Goal: Task Accomplishment & Management: Complete application form

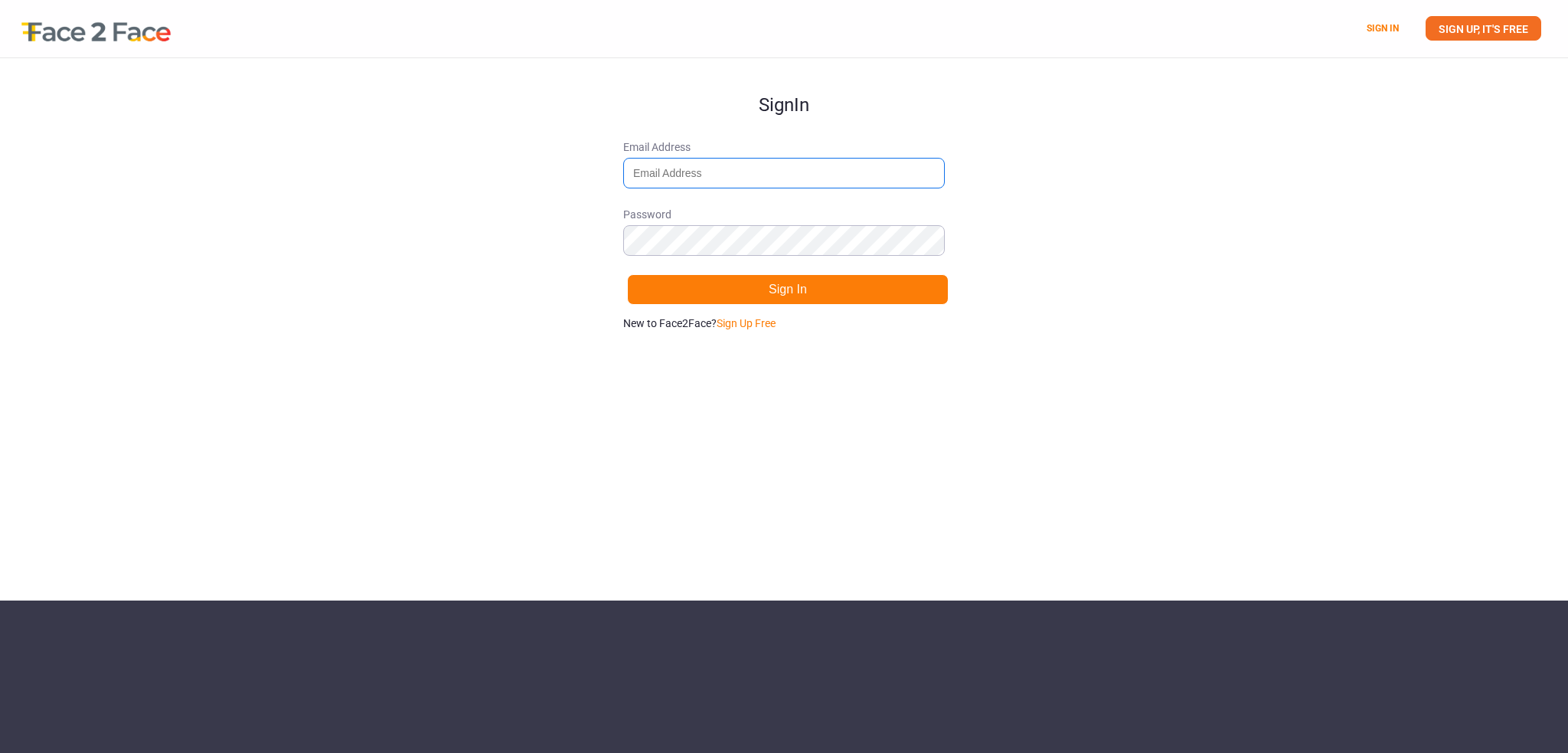
click at [722, 175] on input "Email Address" at bounding box center [784, 173] width 321 height 31
type input "[EMAIL_ADDRESS][DOMAIN_NAME]"
click at [815, 294] on button "Sign In" at bounding box center [787, 289] width 321 height 31
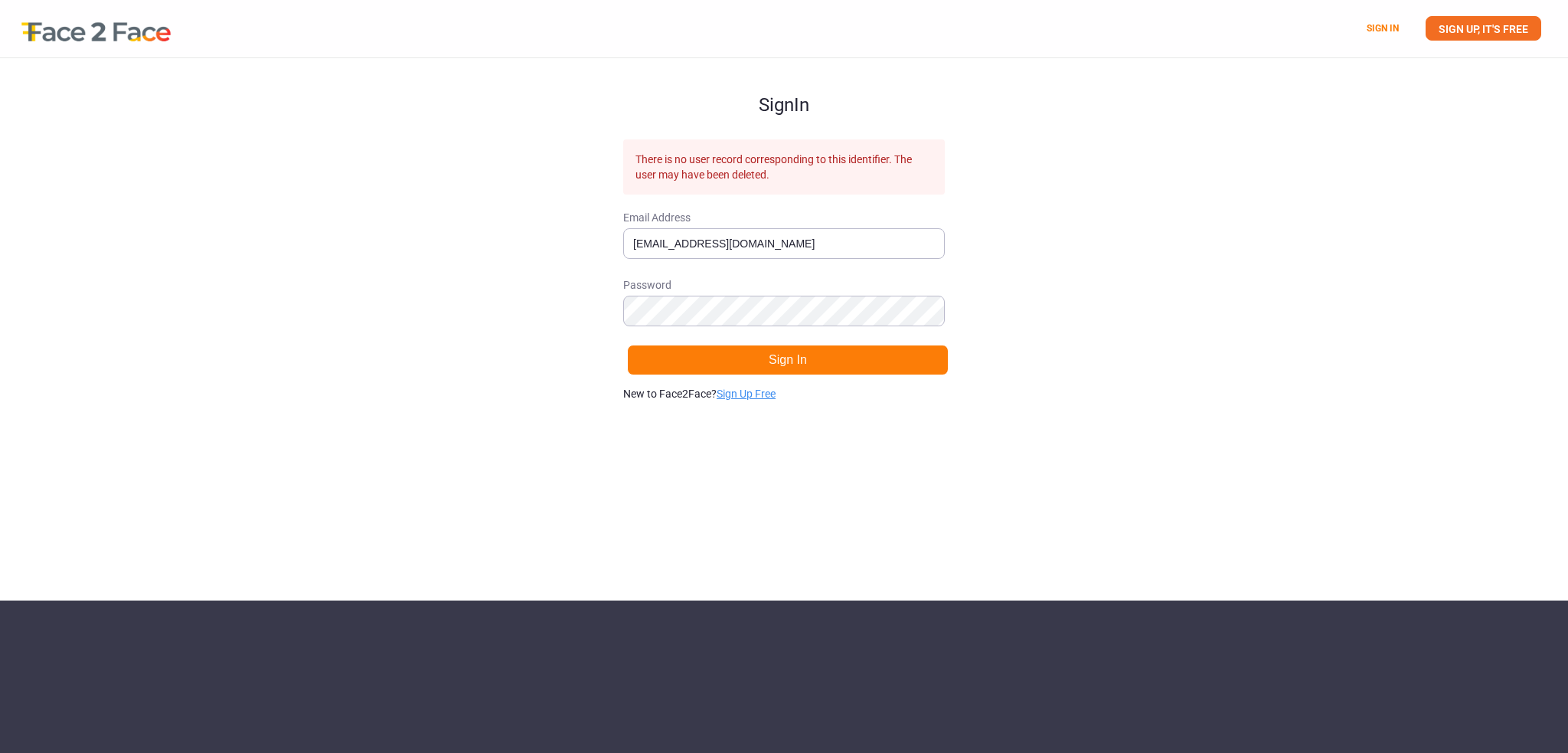
click at [740, 398] on link "Sign Up Free" at bounding box center [745, 393] width 59 height 13
click at [611, 312] on div "Sign Up There is no user record corresponding to this identifier. The user may …" at bounding box center [784, 330] width 1568 height 542
click at [596, 312] on div "Sign Up There is no user record corresponding to this identifier. The user may …" at bounding box center [784, 330] width 1568 height 542
click at [1047, 289] on div "Sign Up There is no user record corresponding to this identifier. The user may …" at bounding box center [784, 330] width 1568 height 542
click at [800, 371] on button "Sign Up" at bounding box center [787, 360] width 321 height 31
